Goal: Task Accomplishment & Management: Manage account settings

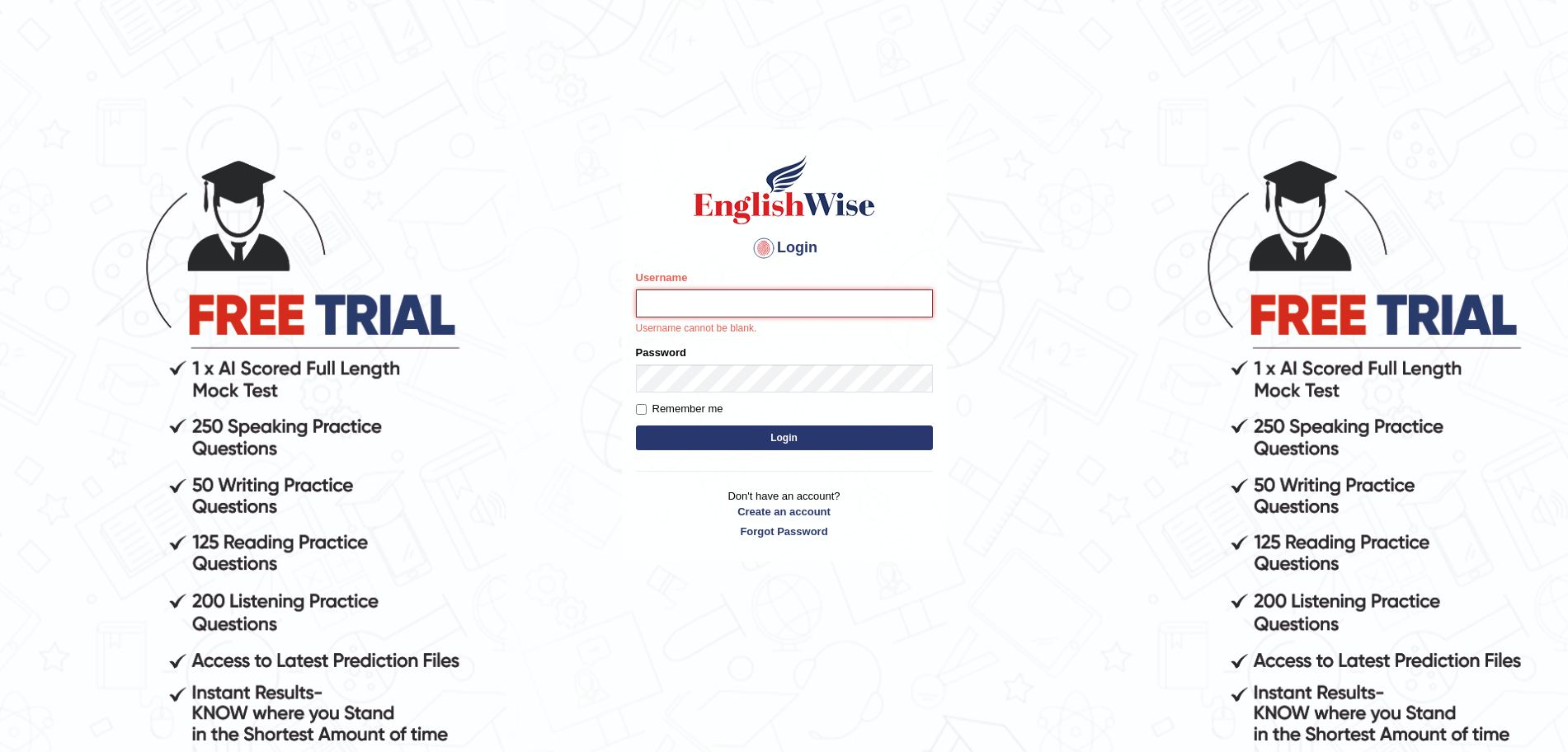
type input "[DEMOGRAPHIC_DATA]"
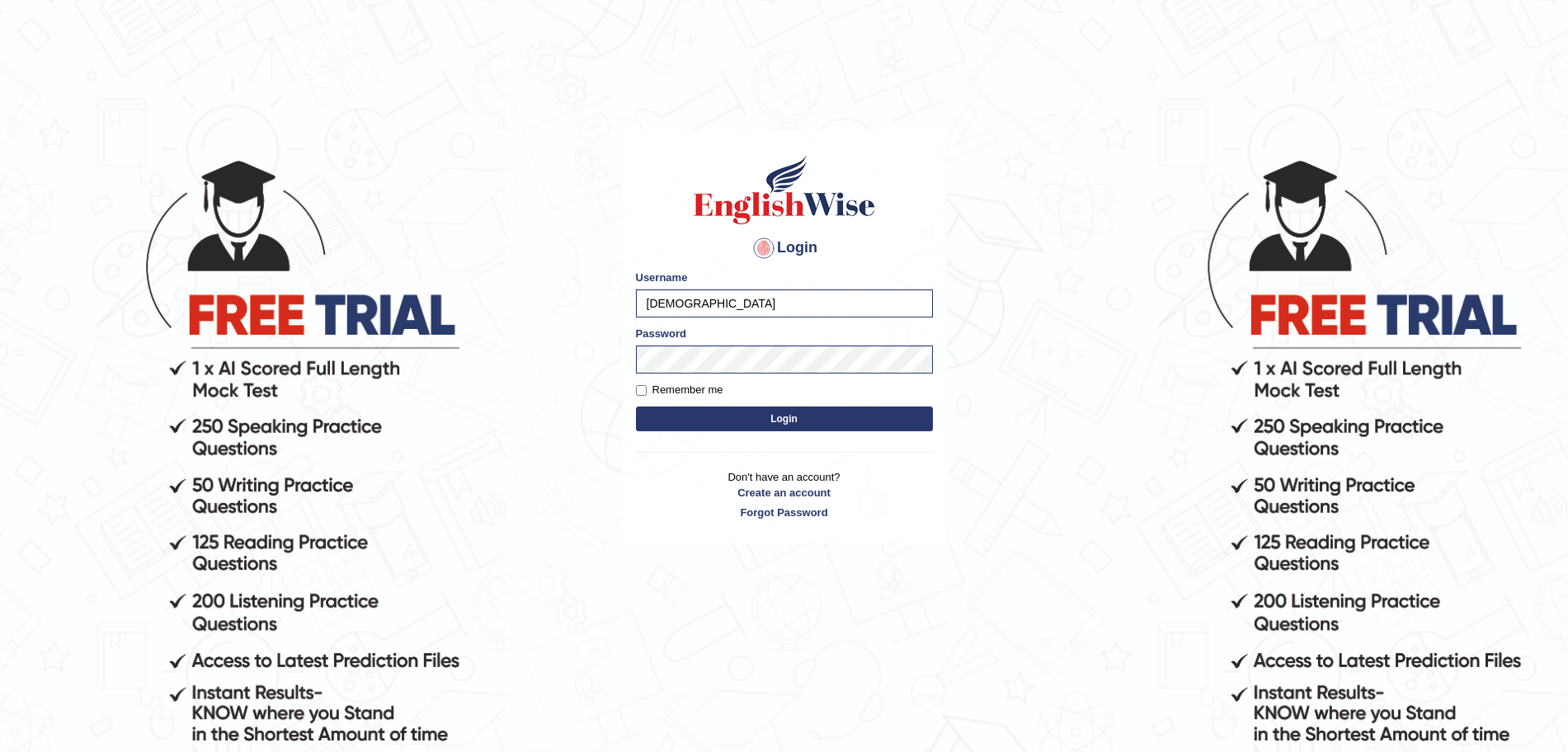
click at [719, 419] on button "Login" at bounding box center [784, 418] width 297 height 25
